Goal: Find specific page/section: Find specific page/section

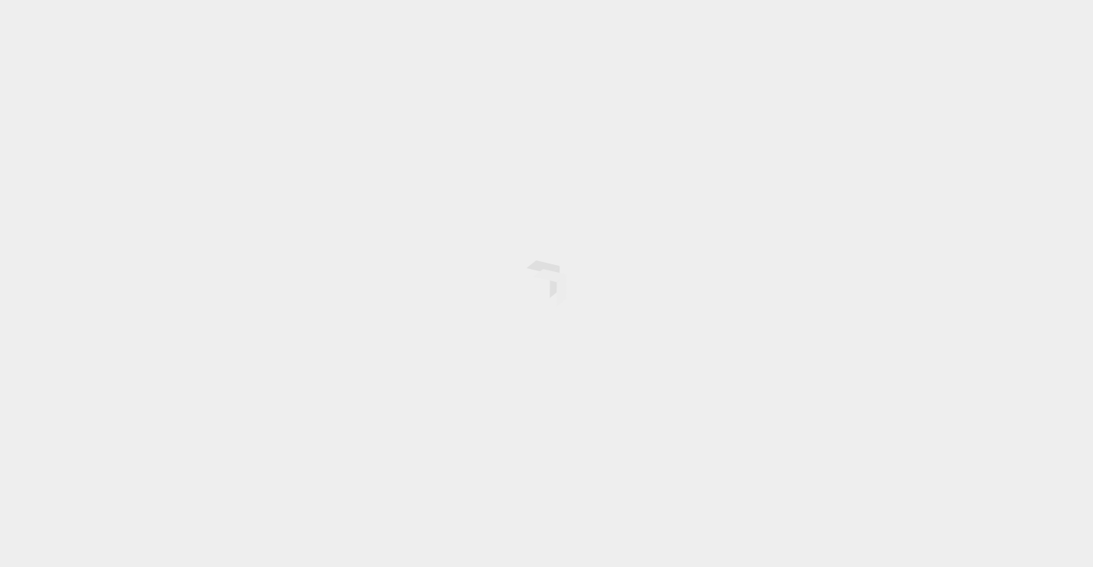
click at [475, 225] on div at bounding box center [546, 283] width 1093 height 567
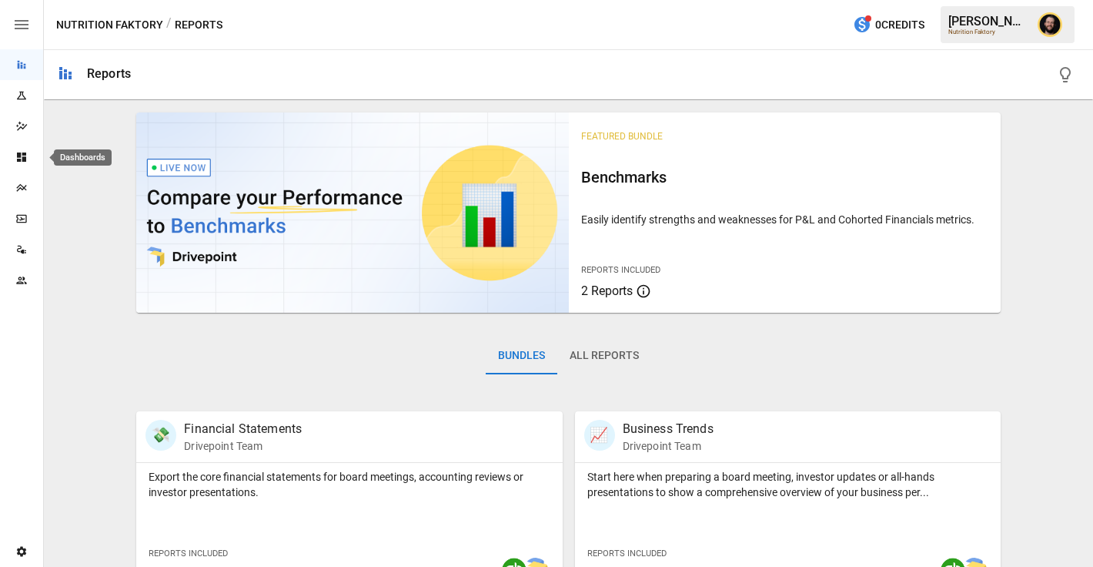
click at [21, 153] on icon "Dashboards" at bounding box center [21, 156] width 9 height 9
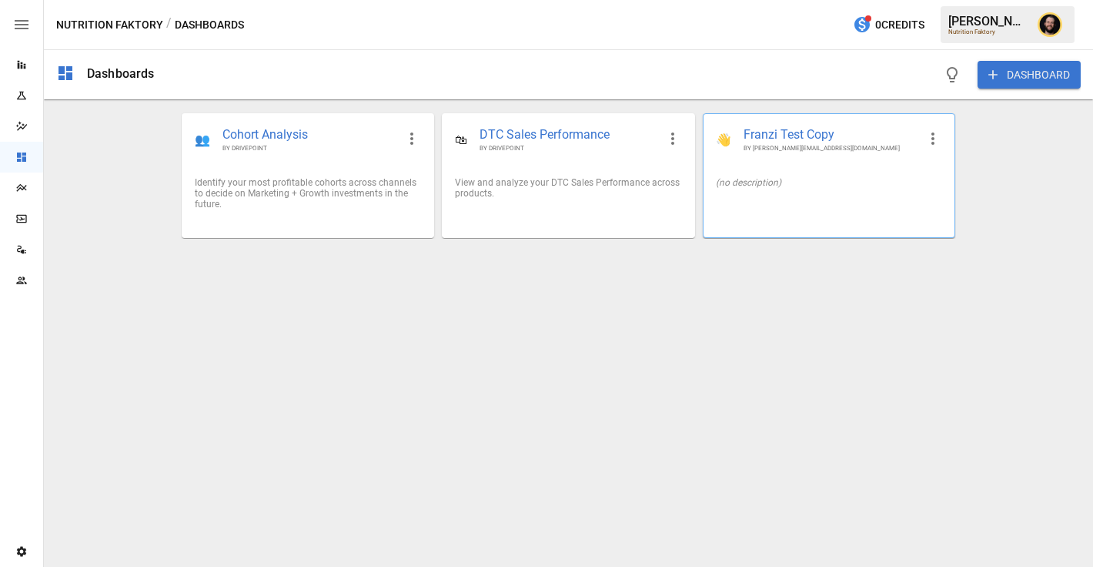
click at [810, 171] on div "(no description)" at bounding box center [829, 182] width 251 height 35
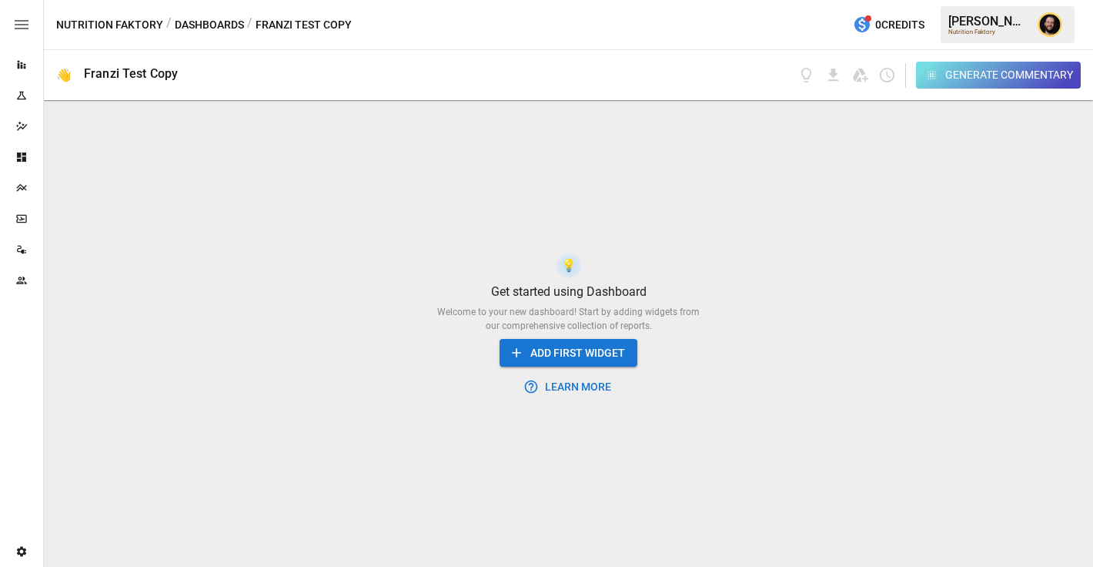
click at [208, 23] on button "Dashboards" at bounding box center [209, 24] width 69 height 19
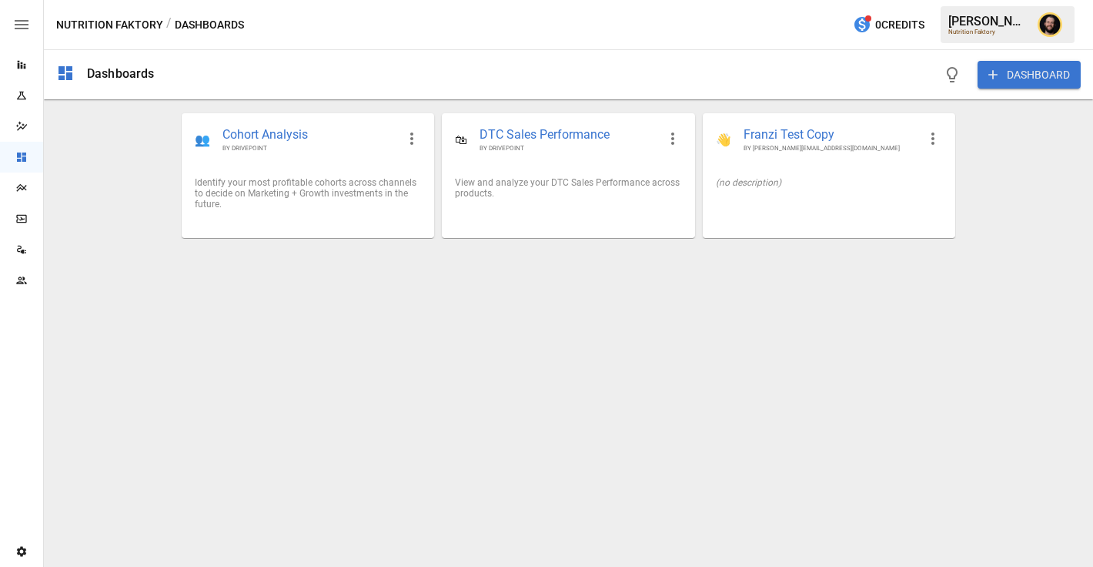
click at [22, 185] on icon "Plans" at bounding box center [21, 188] width 12 height 12
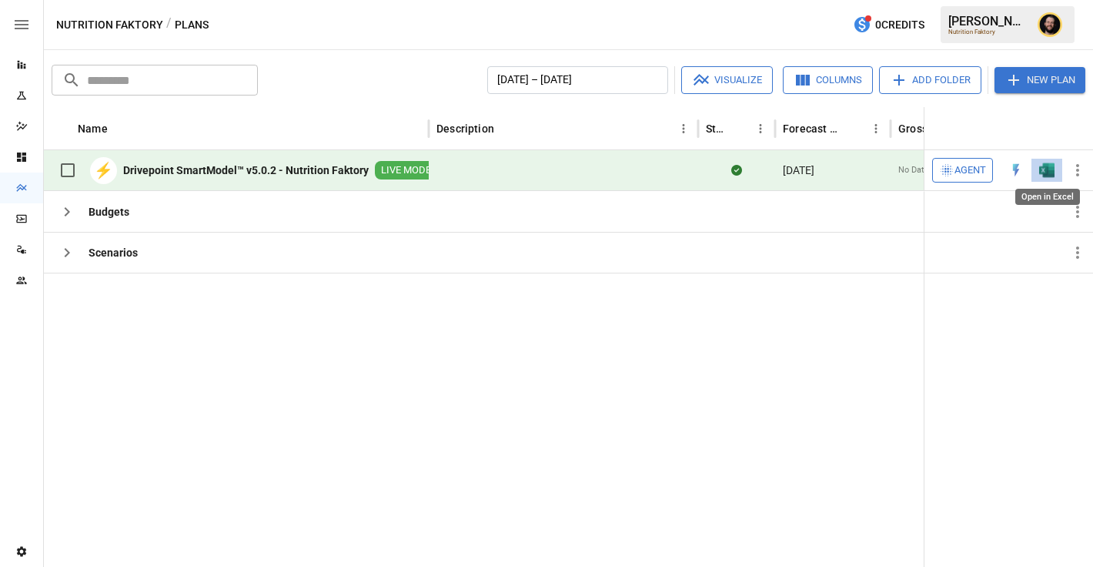
click at [1048, 173] on img "Open in Excel" at bounding box center [1046, 169] width 15 height 15
